Goal: Task Accomplishment & Management: Use online tool/utility

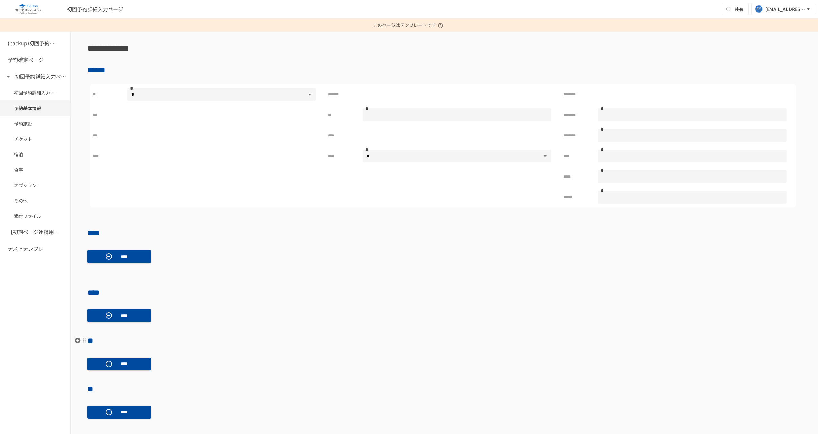
scroll to position [19, 0]
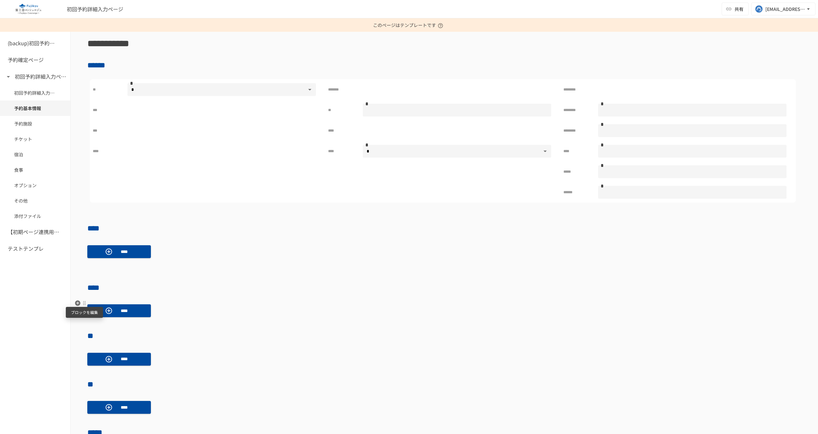
click at [84, 303] on div at bounding box center [84, 302] width 5 height 5
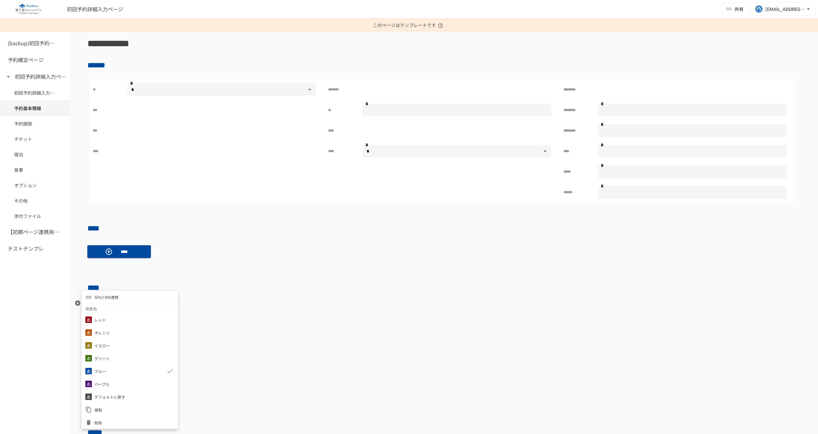
click at [107, 300] on span "SFA/CRM連携" at bounding box center [106, 297] width 24 height 6
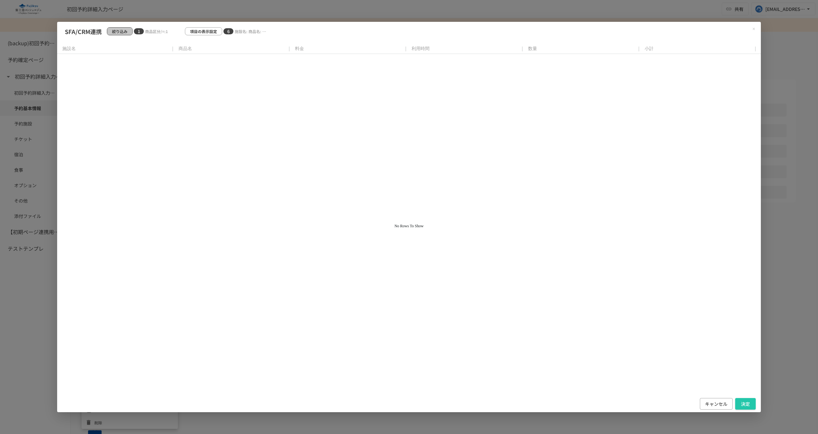
click at [124, 31] on p "絞り込み" at bounding box center [119, 31] width 15 height 6
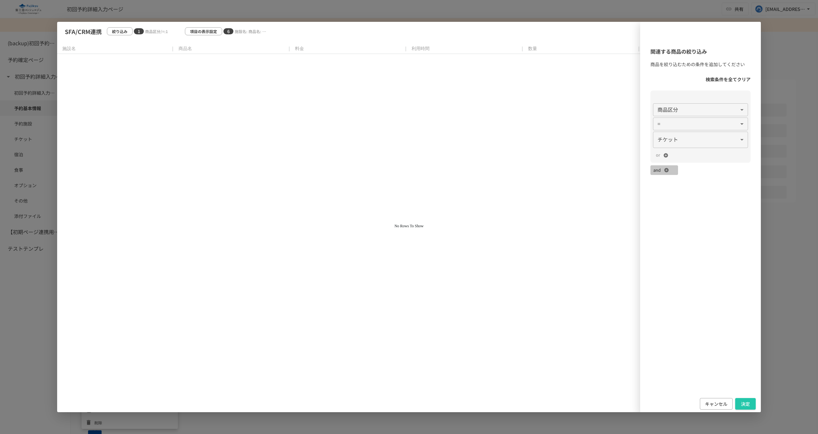
click at [667, 170] on icon "button" at bounding box center [666, 170] width 4 height 4
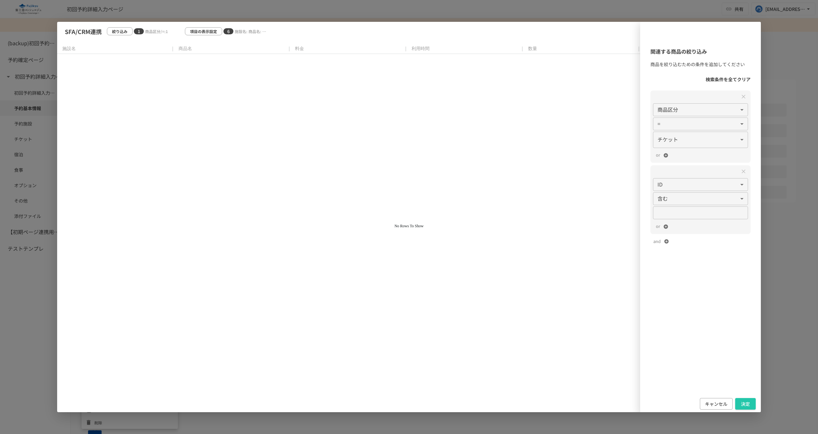
click at [670, 187] on body "**********" at bounding box center [409, 217] width 818 height 434
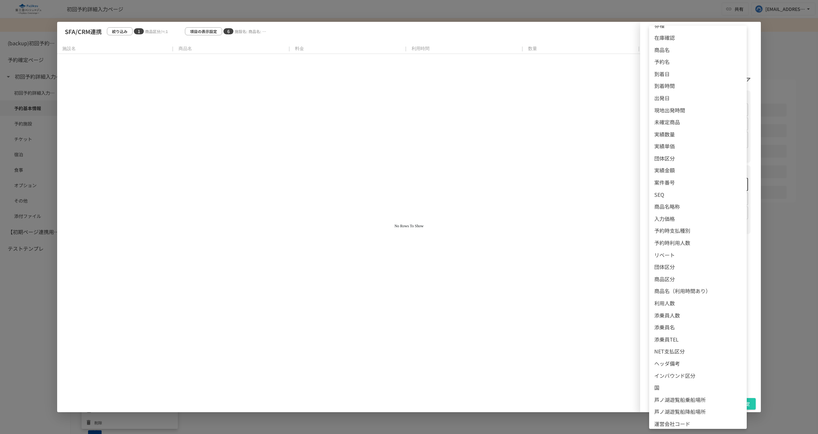
scroll to position [208, 0]
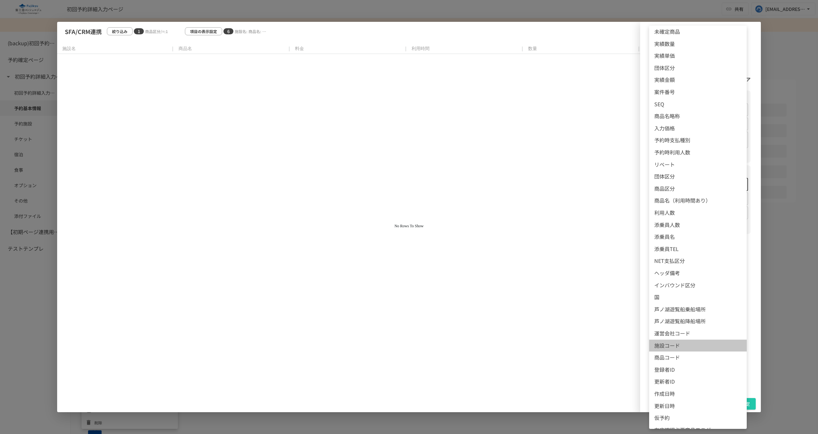
click at [681, 350] on li "施設コード" at bounding box center [698, 345] width 98 height 12
type input "******"
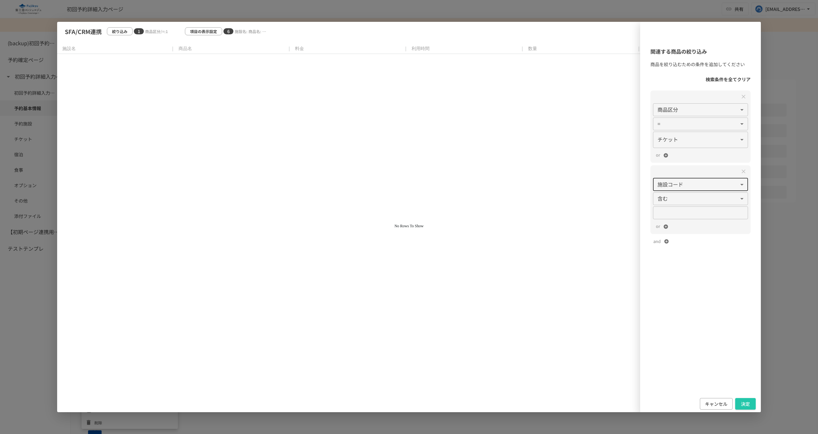
click at [707, 199] on body "**********" at bounding box center [409, 217] width 818 height 434
click at [708, 344] on div at bounding box center [409, 217] width 818 height 434
click at [712, 403] on button "キャンセル" at bounding box center [715, 404] width 33 height 12
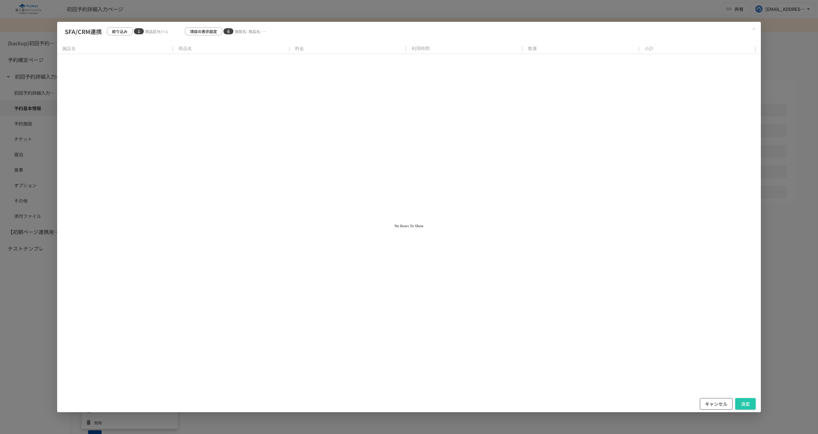
click at [721, 401] on button "キャンセル" at bounding box center [715, 404] width 33 height 12
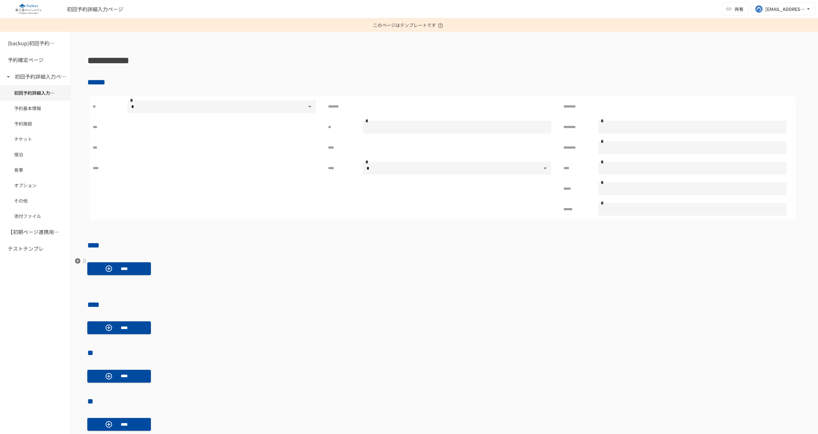
scroll to position [0, 0]
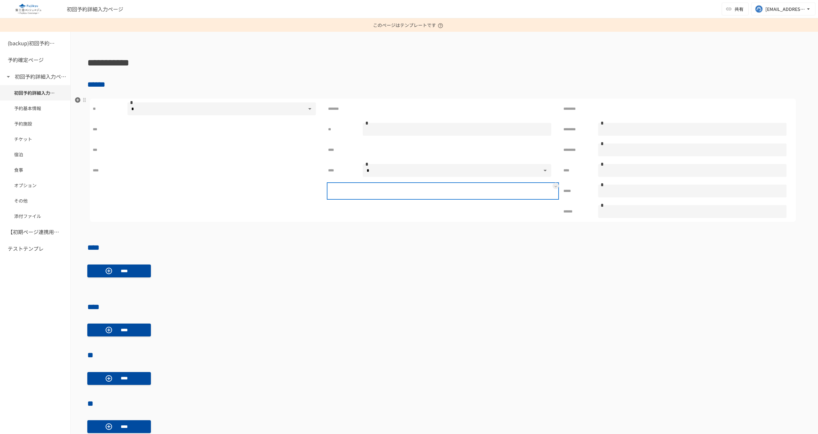
click at [366, 196] on div at bounding box center [457, 190] width 188 height 13
click at [554, 186] on icon at bounding box center [555, 186] width 3 height 3
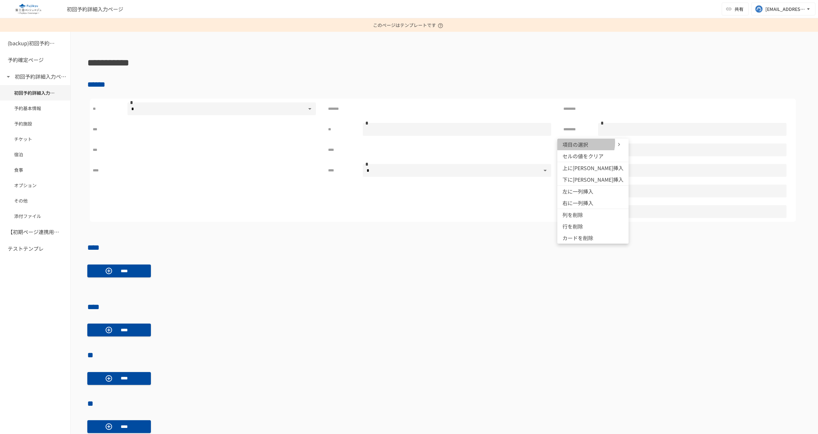
click at [579, 143] on span "項目の選択" at bounding box center [581, 145] width 39 height 8
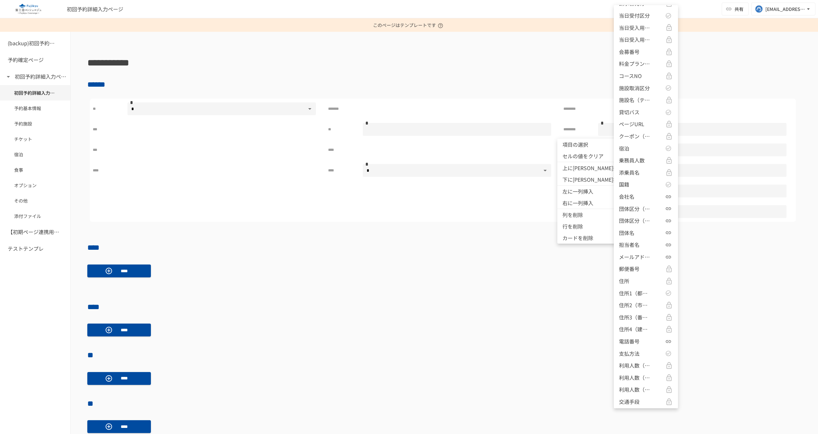
scroll to position [386, 0]
click at [628, 290] on p "住所1（都道府県）" at bounding box center [635, 291] width 32 height 8
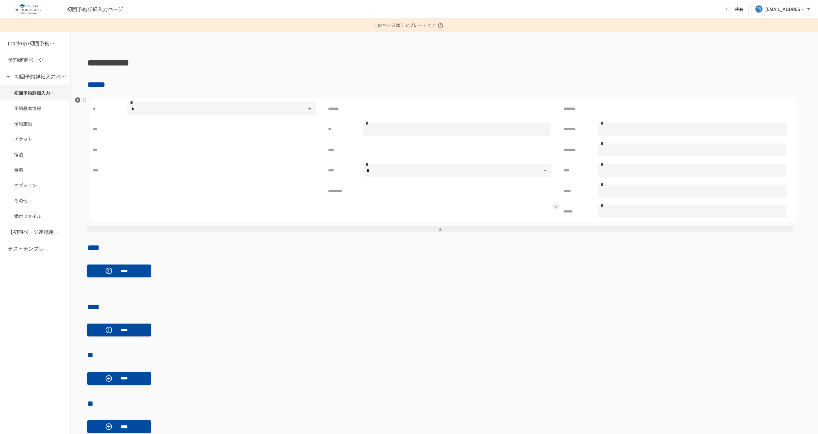
click at [554, 207] on icon at bounding box center [555, 207] width 3 height 3
click at [584, 168] on span "項目の選択" at bounding box center [581, 165] width 39 height 8
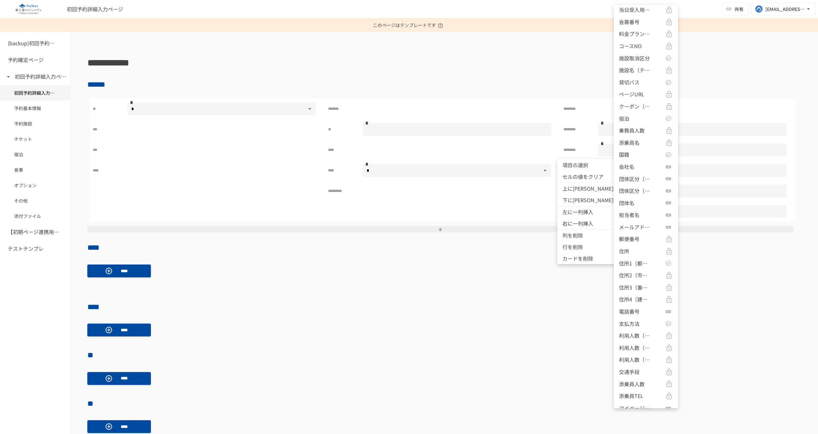
scroll to position [459, 0]
click at [635, 227] on p "住所2（市区町村）" at bounding box center [635, 230] width 32 height 8
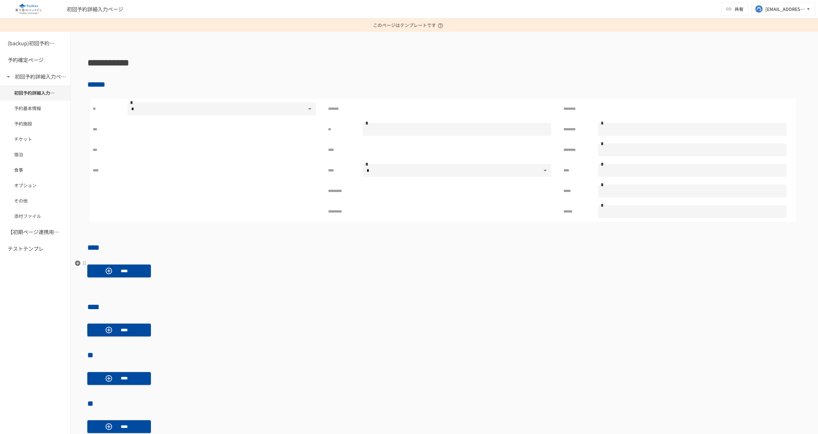
click at [500, 277] on div "****" at bounding box center [444, 270] width 714 height 23
click at [284, 189] on div at bounding box center [221, 190] width 188 height 13
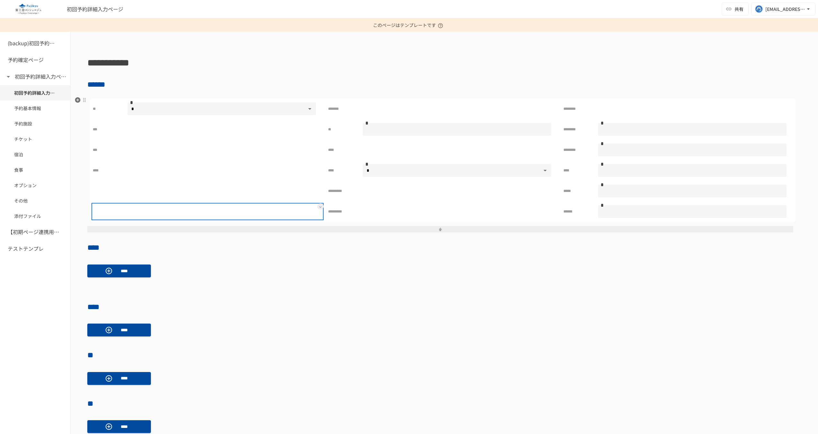
click at [296, 208] on div at bounding box center [221, 211] width 188 height 13
click at [319, 184] on button at bounding box center [320, 186] width 6 height 6
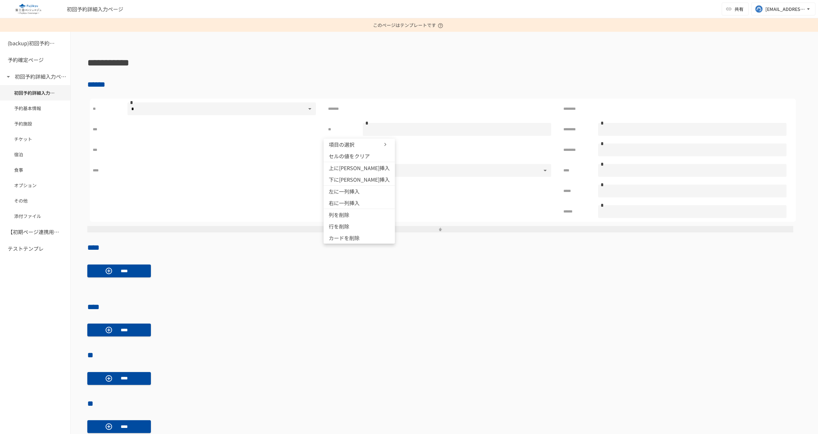
click at [357, 144] on span "項目の選択" at bounding box center [348, 145] width 39 height 8
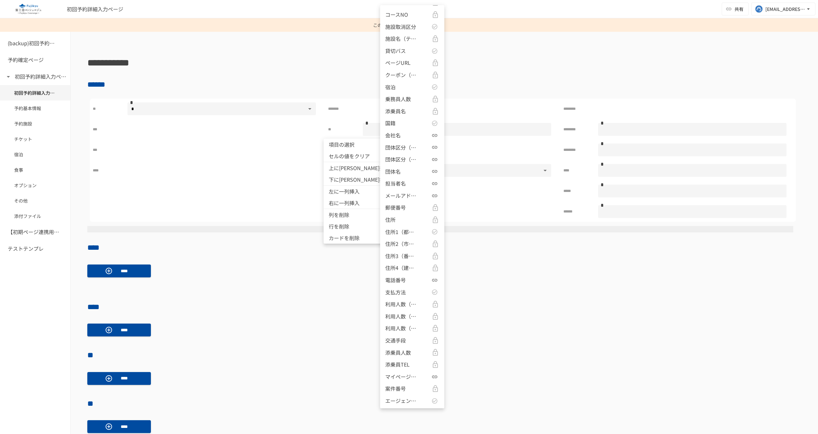
scroll to position [519, 0]
click at [402, 123] on p "メールアドレス" at bounding box center [401, 122] width 32 height 8
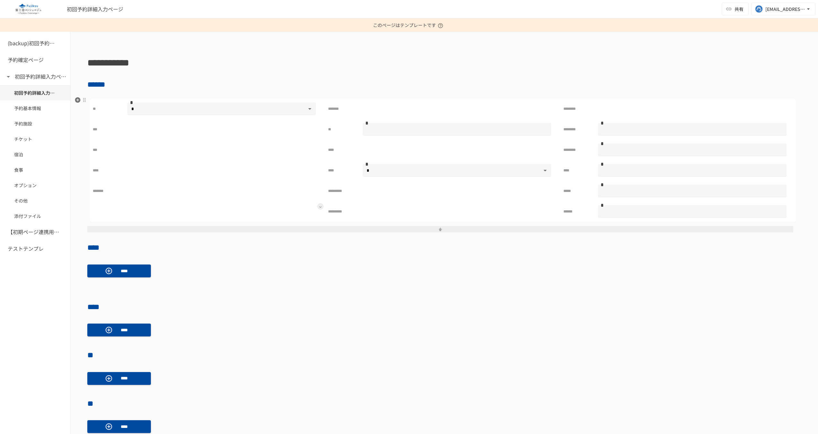
click at [319, 207] on icon at bounding box center [320, 207] width 3 height 3
click at [345, 164] on span "項目の選択" at bounding box center [348, 165] width 39 height 8
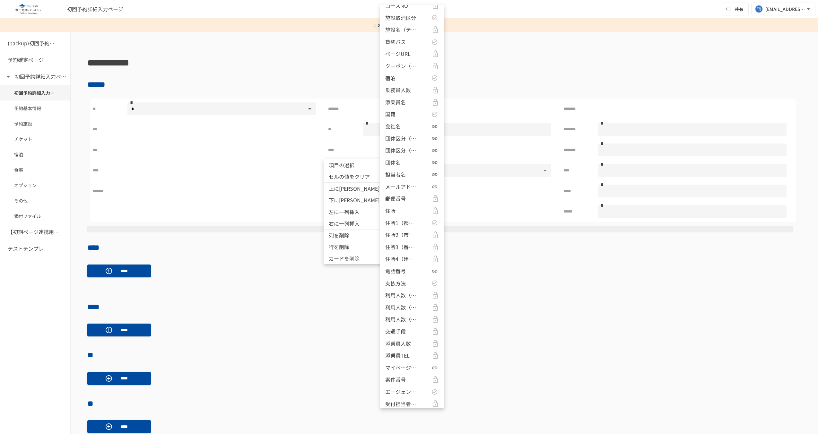
scroll to position [603, 0]
click at [404, 124] on p "電話番号" at bounding box center [395, 122] width 21 height 8
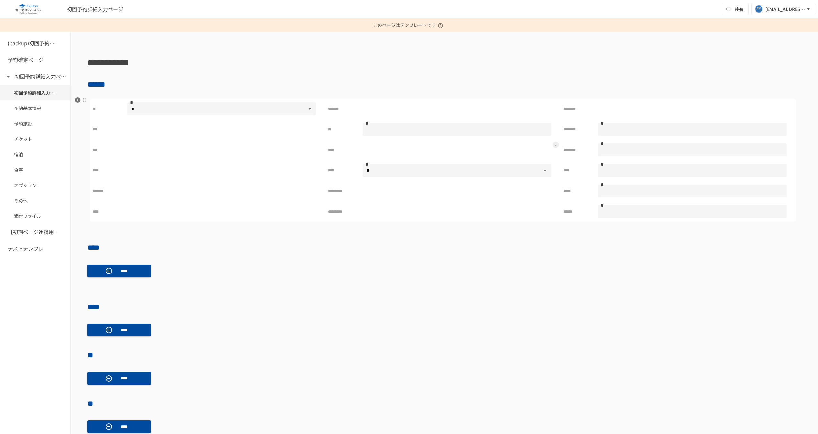
click at [554, 145] on icon at bounding box center [555, 145] width 3 height 3
click at [585, 118] on span "セルの値をクリア" at bounding box center [582, 115] width 41 height 8
click at [552, 105] on button at bounding box center [555, 103] width 6 height 6
click at [581, 76] on span "セルの値をクリア" at bounding box center [582, 74] width 41 height 8
click at [552, 102] on button at bounding box center [555, 103] width 6 height 6
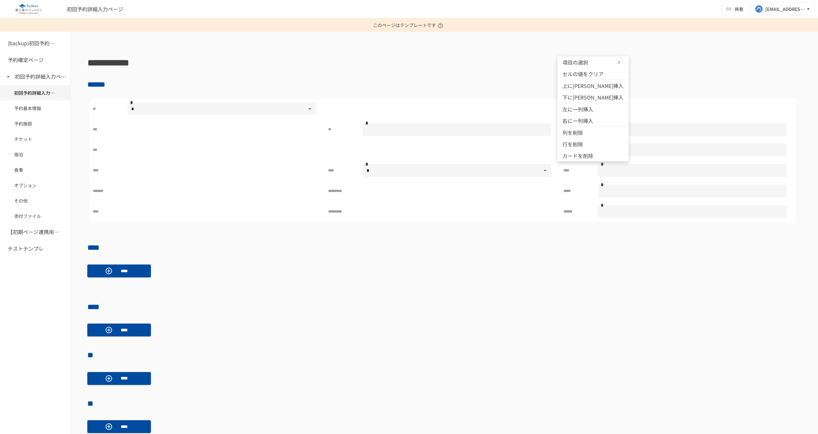
click at [582, 65] on span "項目の選択" at bounding box center [581, 62] width 39 height 8
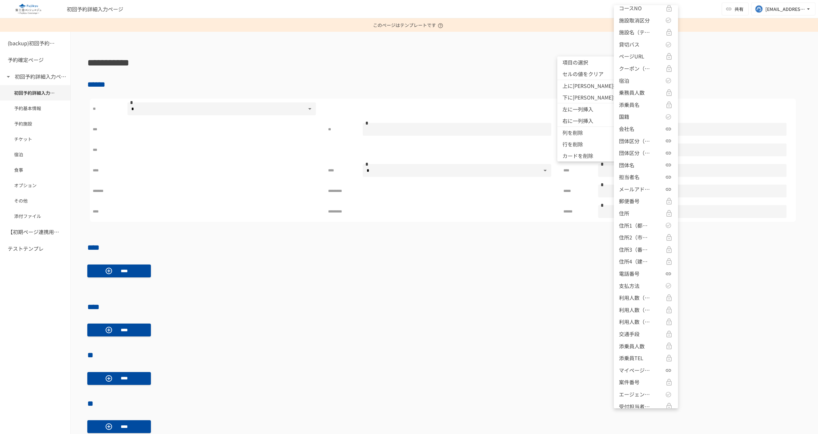
scroll to position [447, 0]
click at [643, 234] on p "住所1（都道府県）" at bounding box center [635, 231] width 32 height 8
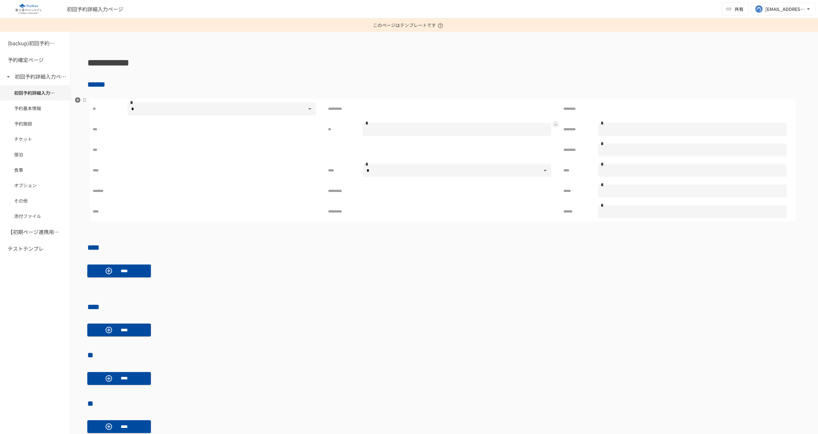
click at [553, 123] on button at bounding box center [555, 124] width 6 height 6
click at [590, 94] on span "セルの値をクリア" at bounding box center [582, 94] width 41 height 8
click at [554, 125] on icon at bounding box center [555, 125] width 3 height 3
click at [587, 83] on span "項目の選択" at bounding box center [581, 83] width 39 height 8
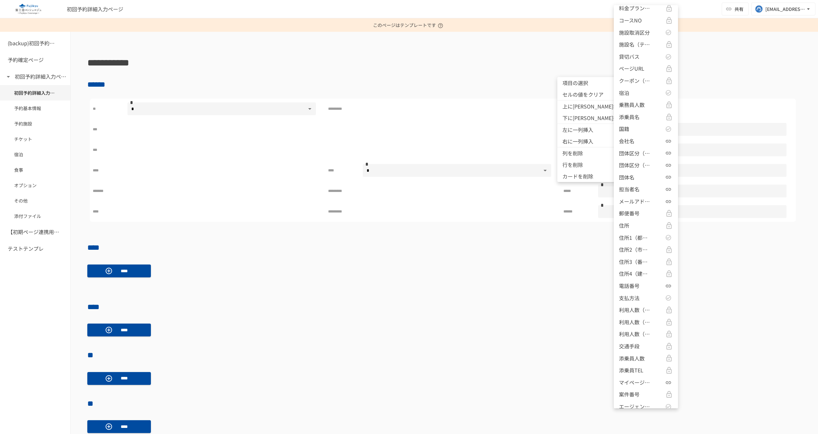
scroll to position [461, 0]
click at [636, 231] on p "住所2（市区町村）" at bounding box center [635, 228] width 32 height 8
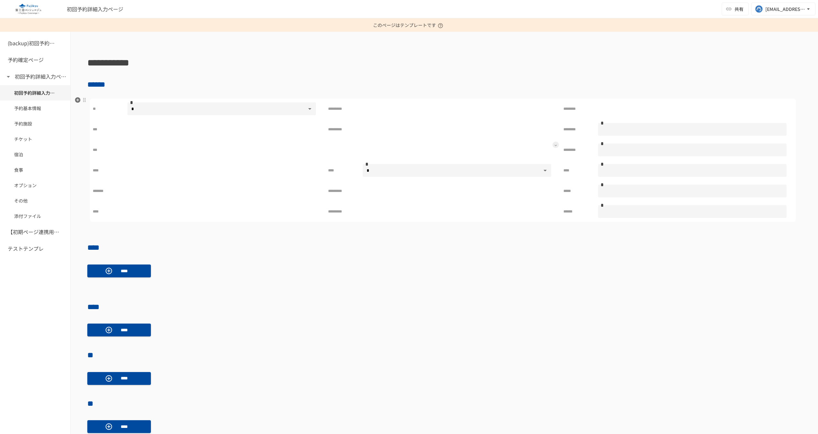
click at [552, 146] on button at bounding box center [555, 145] width 6 height 6
click at [591, 105] on span "項目の選択" at bounding box center [581, 103] width 39 height 8
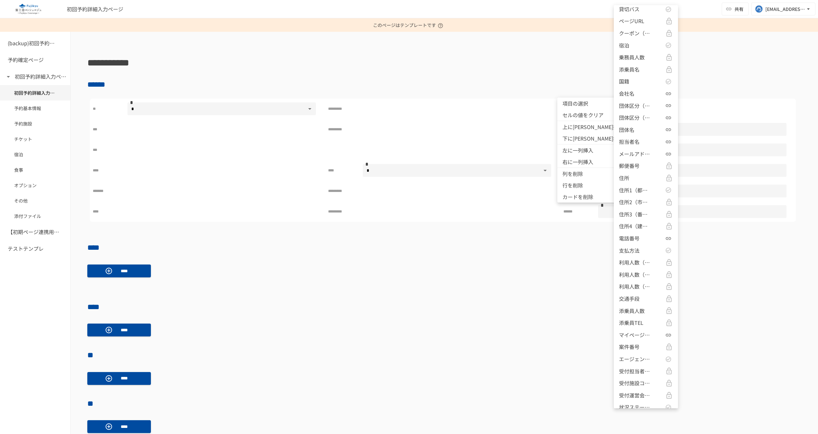
scroll to position [492, 0]
click at [626, 207] on p "住所3（番地）" at bounding box center [635, 209] width 32 height 8
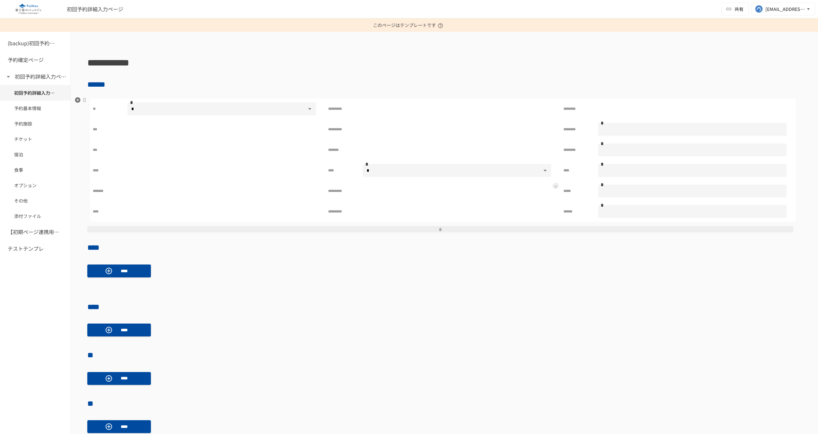
click at [554, 186] on icon at bounding box center [555, 186] width 3 height 3
click at [580, 159] on span "セルの値をクリア" at bounding box center [582, 156] width 41 height 8
click at [554, 209] on div at bounding box center [555, 206] width 6 height 6
click at [554, 206] on icon at bounding box center [555, 207] width 3 height 3
click at [586, 173] on span "セルの値をクリア" at bounding box center [582, 177] width 41 height 8
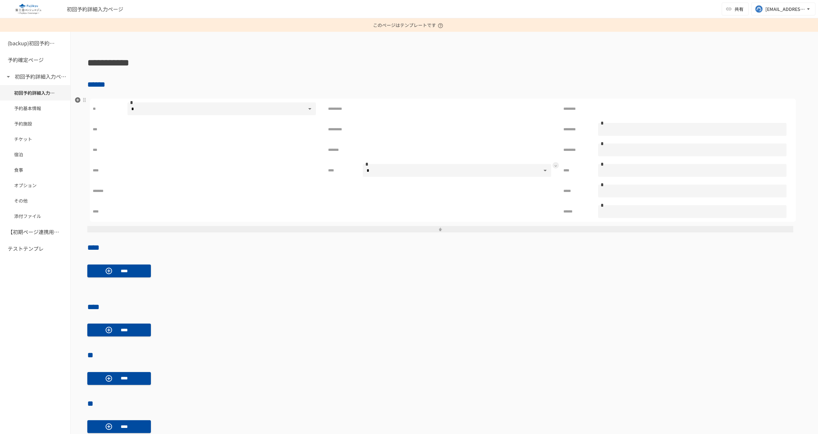
click at [553, 167] on button at bounding box center [555, 165] width 6 height 6
click at [589, 122] on span "項目の選択" at bounding box center [581, 124] width 39 height 8
click at [624, 124] on p "支払方法" at bounding box center [629, 124] width 21 height 8
click at [554, 166] on button at bounding box center [555, 165] width 6 height 6
click at [578, 139] on span "セルの値をクリア" at bounding box center [582, 136] width 41 height 8
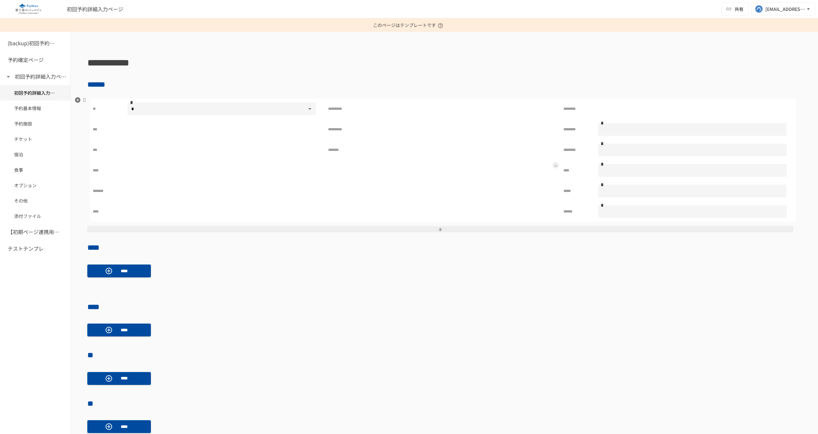
click at [552, 163] on button at bounding box center [555, 165] width 6 height 6
click at [579, 127] on span "項目の選択" at bounding box center [581, 124] width 39 height 8
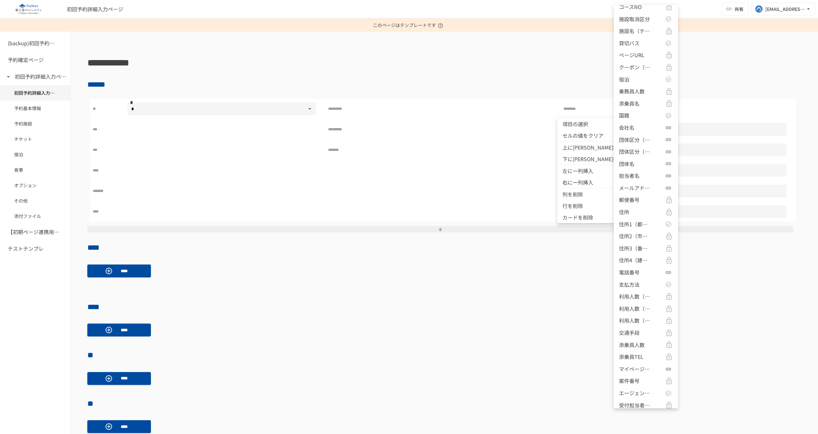
scroll to position [480, 0]
click at [627, 234] on p "住所4（建物名など）" at bounding box center [635, 233] width 32 height 8
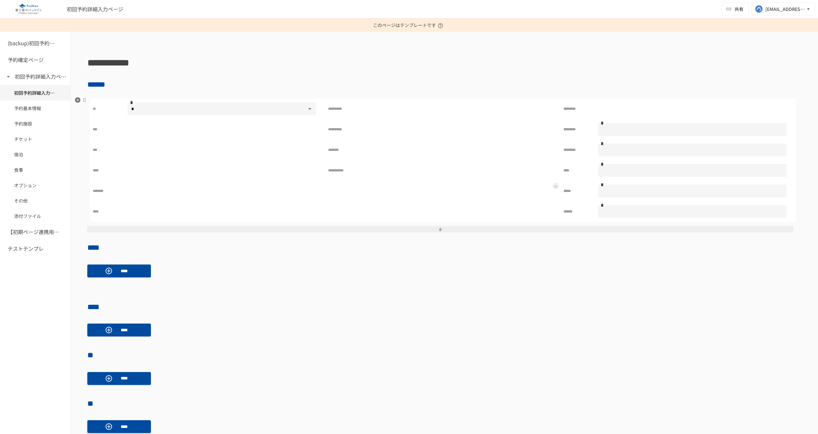
click at [554, 186] on icon at bounding box center [555, 186] width 3 height 3
click at [581, 148] on span "項目の選択" at bounding box center [581, 145] width 39 height 8
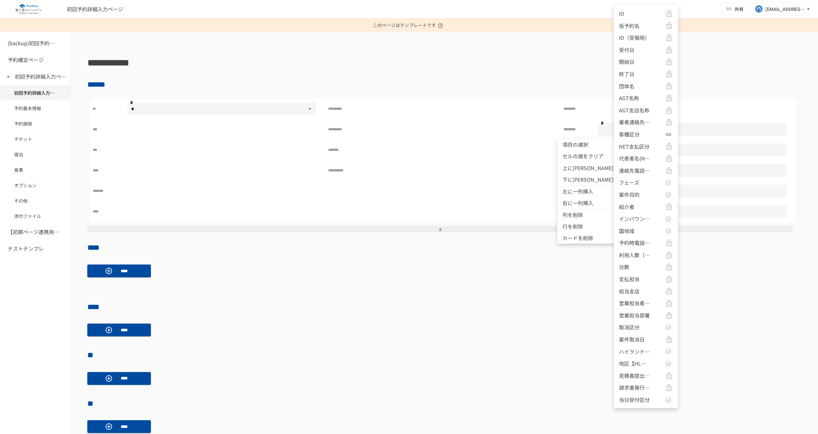
scroll to position [603, 0]
click at [665, 133] on icon at bounding box center [667, 134] width 5 height 5
click at [648, 135] on div "支払方法" at bounding box center [646, 134] width 54 height 8
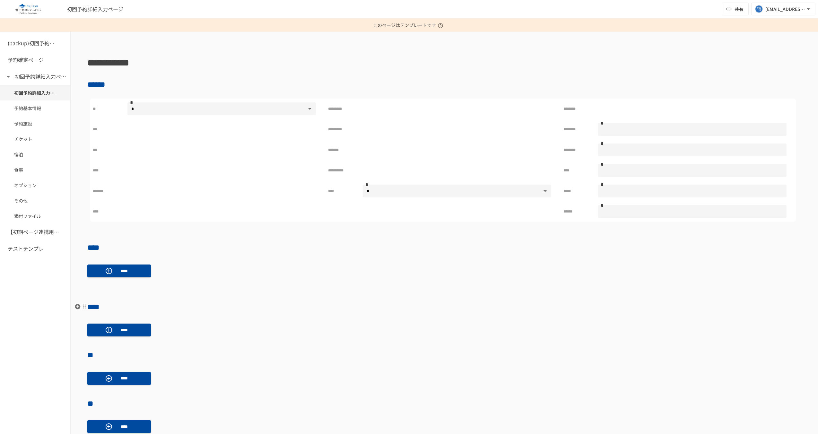
click at [521, 304] on h2 "****" at bounding box center [444, 306] width 714 height 13
click at [407, 244] on h2 "****" at bounding box center [444, 247] width 714 height 13
drag, startPoint x: 468, startPoint y: 211, endPoint x: 199, endPoint y: 100, distance: 291.0
click at [199, 100] on div "**********" at bounding box center [444, 393] width 747 height 677
click at [396, 254] on div "**********" at bounding box center [444, 393] width 747 height 677
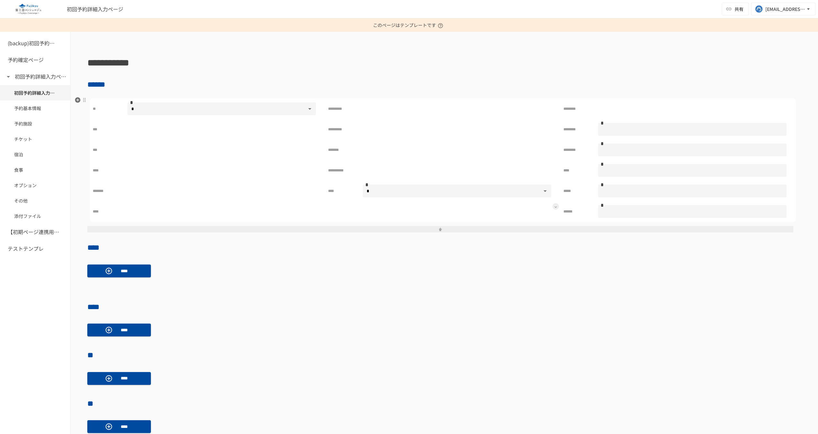
click at [554, 207] on icon at bounding box center [555, 207] width 3 height 3
click at [586, 168] on span "項目の選択" at bounding box center [581, 165] width 39 height 8
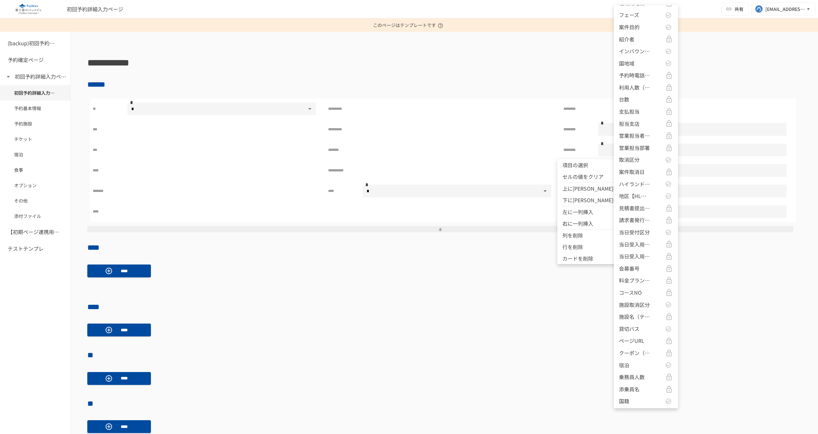
scroll to position [135, 0]
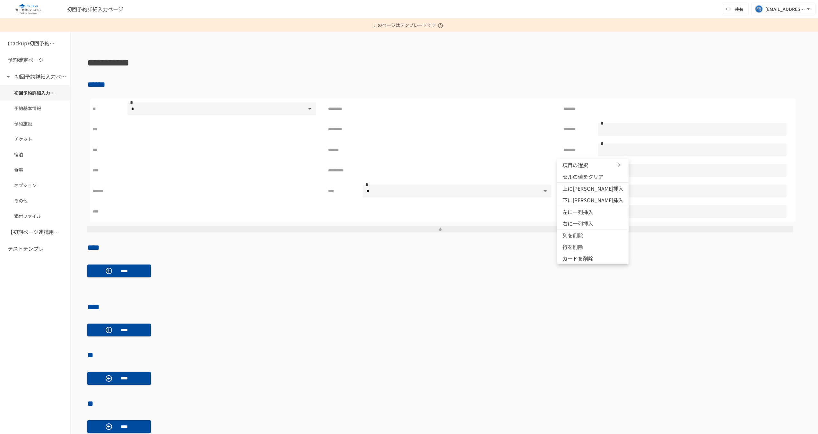
click at [430, 56] on div at bounding box center [409, 217] width 818 height 434
click at [430, 56] on h1 "**********" at bounding box center [444, 63] width 714 height 16
